Goal: Navigation & Orientation: Find specific page/section

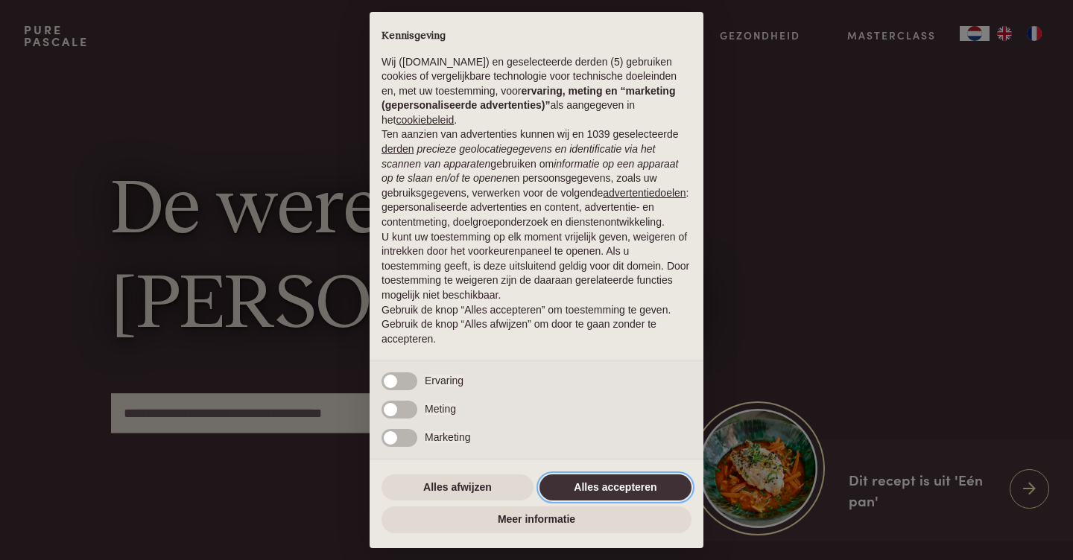
click at [586, 490] on button "Alles accepteren" at bounding box center [615, 488] width 152 height 27
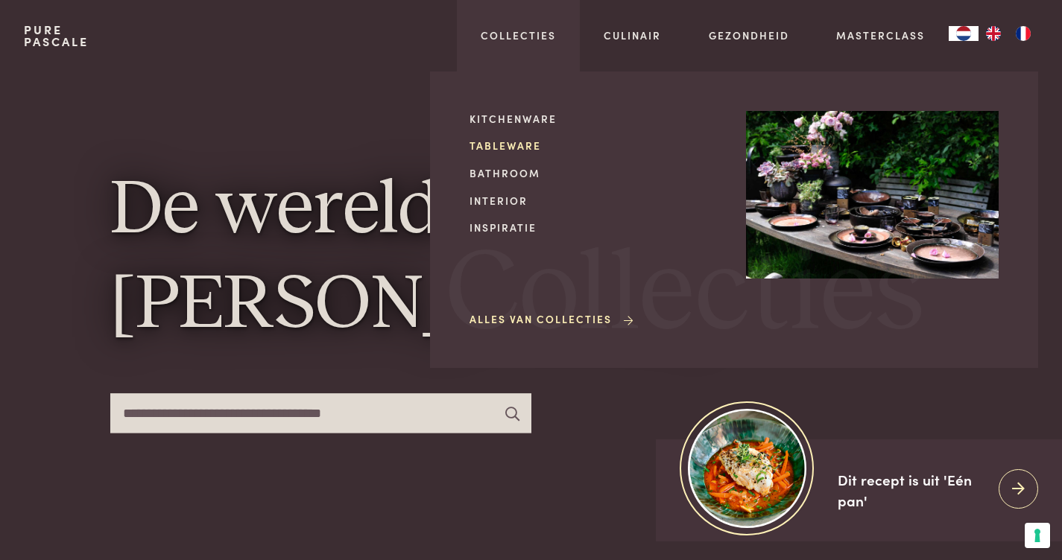
click at [521, 139] on link "Tableware" at bounding box center [595, 146] width 253 height 16
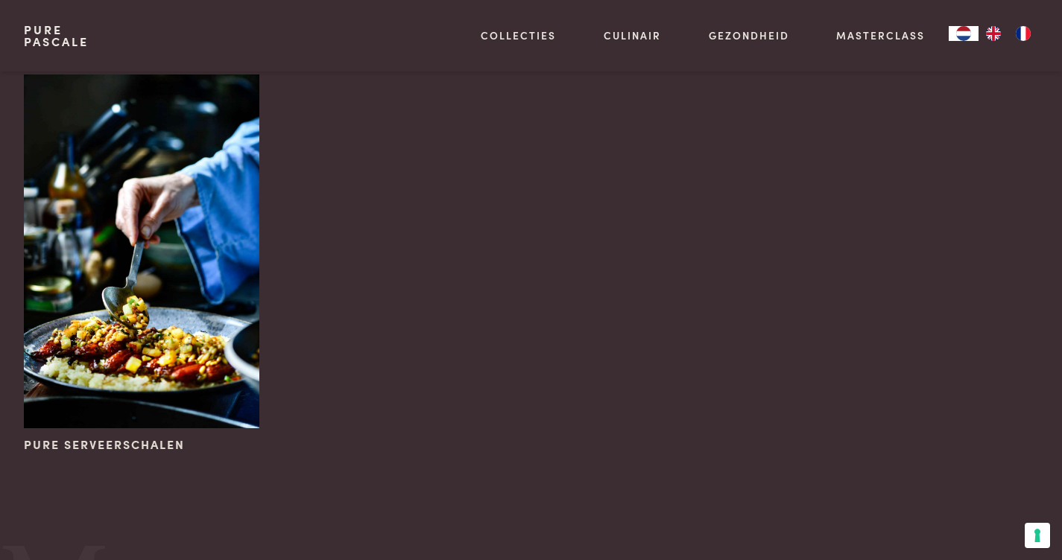
scroll to position [930, 0]
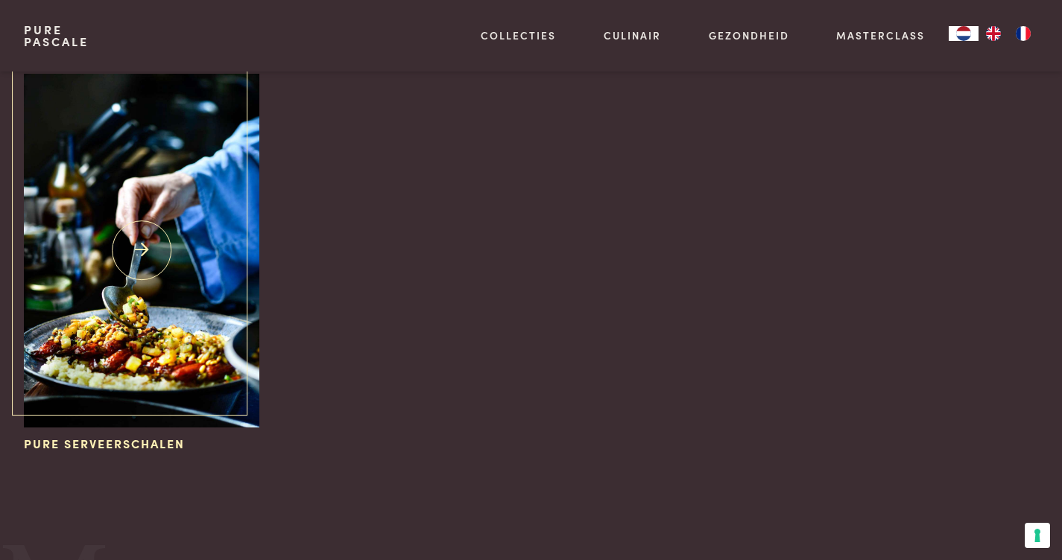
click at [222, 295] on img at bounding box center [141, 251] width 235 height 354
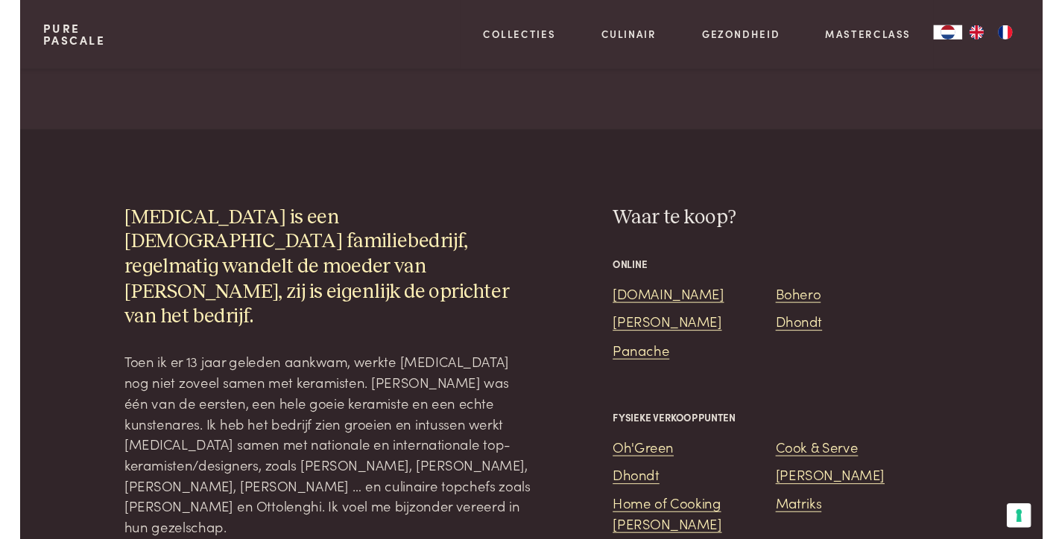
scroll to position [974, 0]
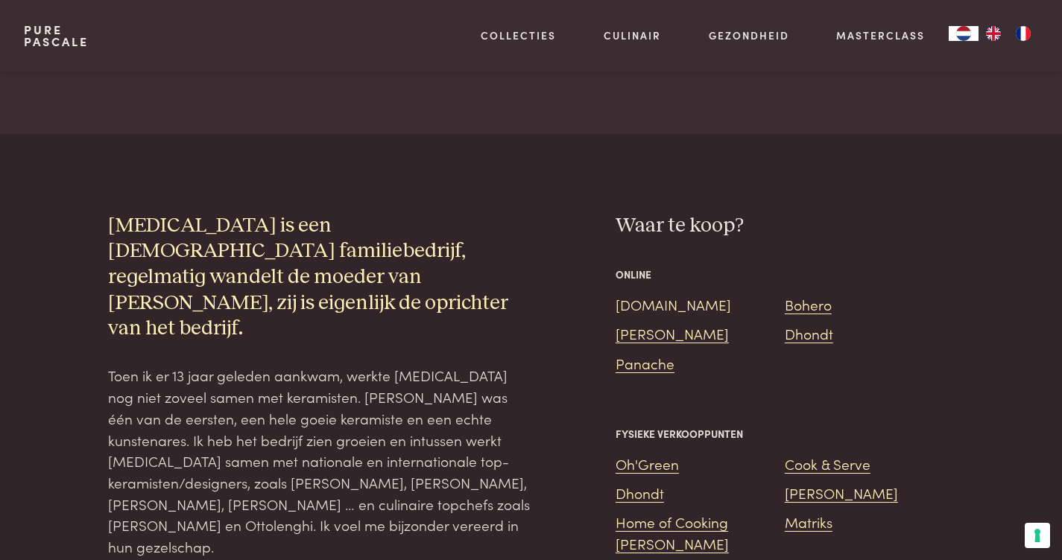
click at [624, 294] on link "Bol.com" at bounding box center [672, 304] width 115 height 20
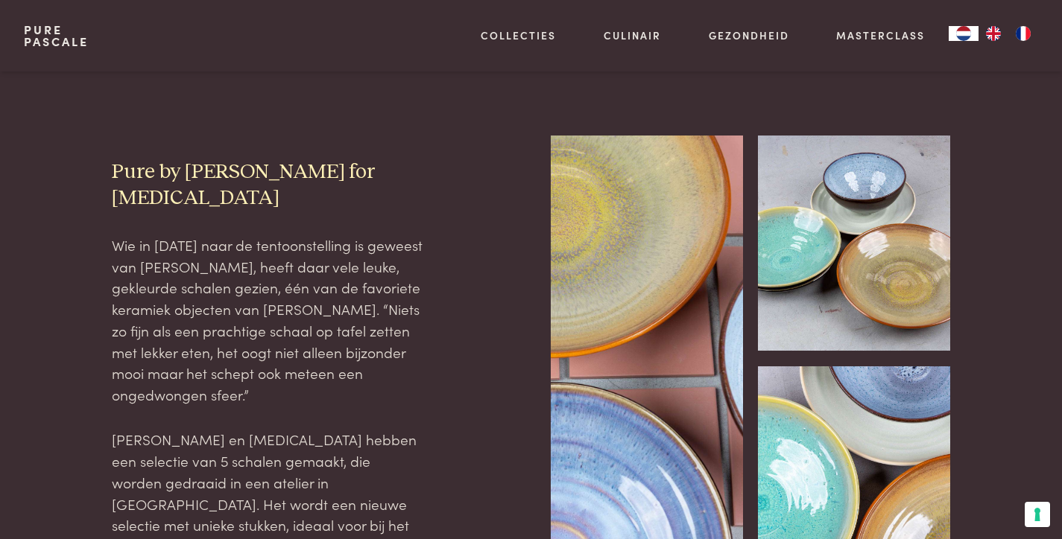
scroll to position [445, 0]
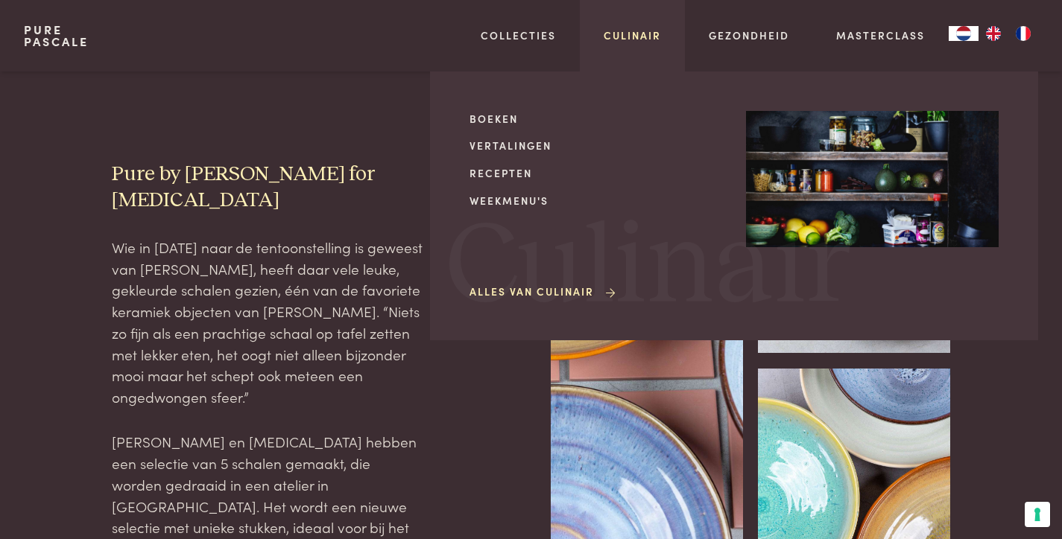
click at [625, 34] on link "Culinair" at bounding box center [631, 36] width 57 height 16
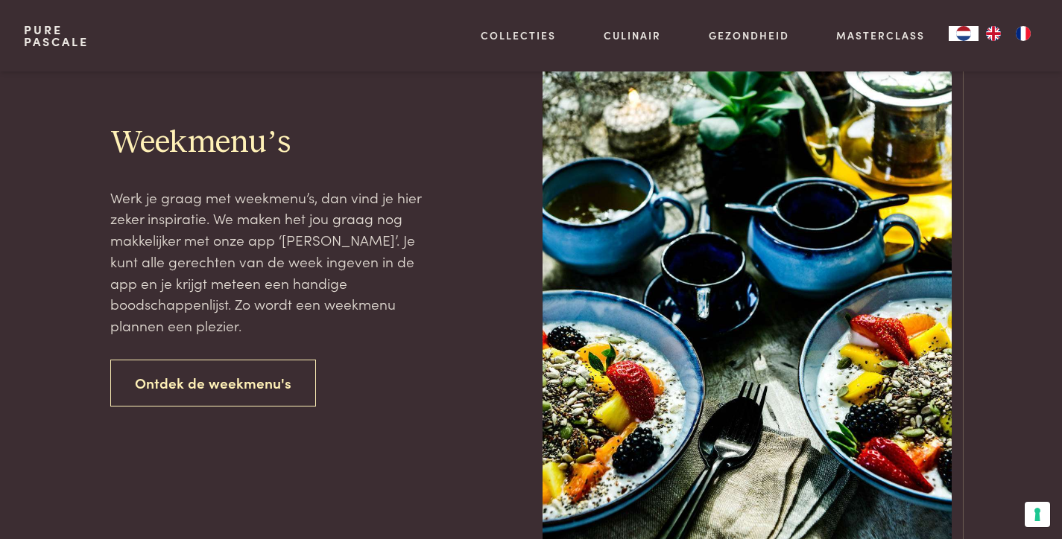
scroll to position [1806, 0]
